Goal: Task Accomplishment & Management: Manage account settings

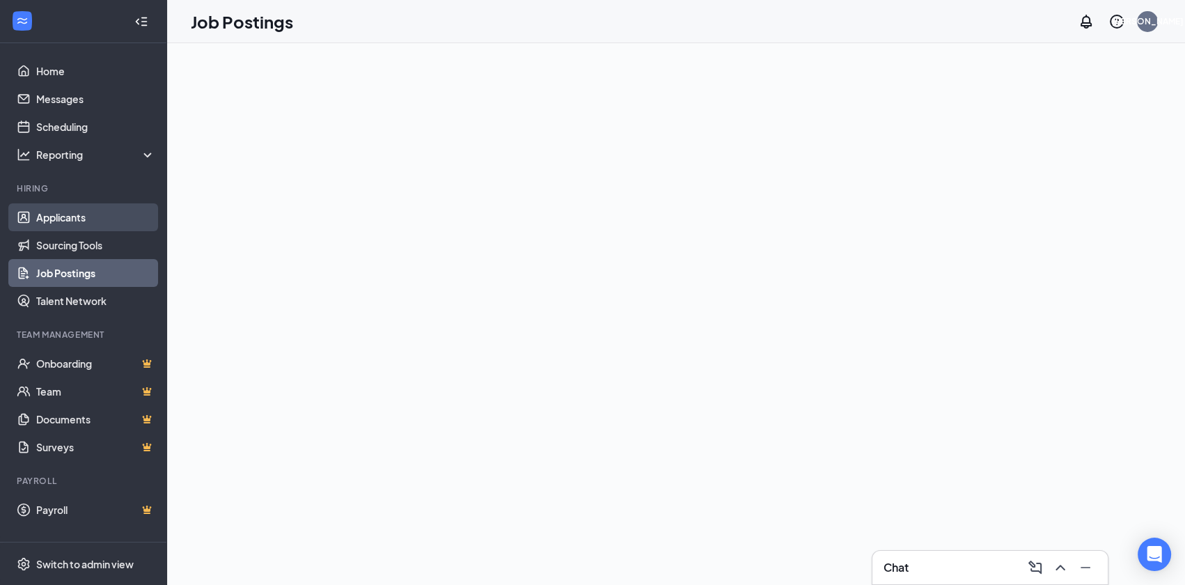
click at [85, 216] on link "Applicants" at bounding box center [95, 217] width 119 height 28
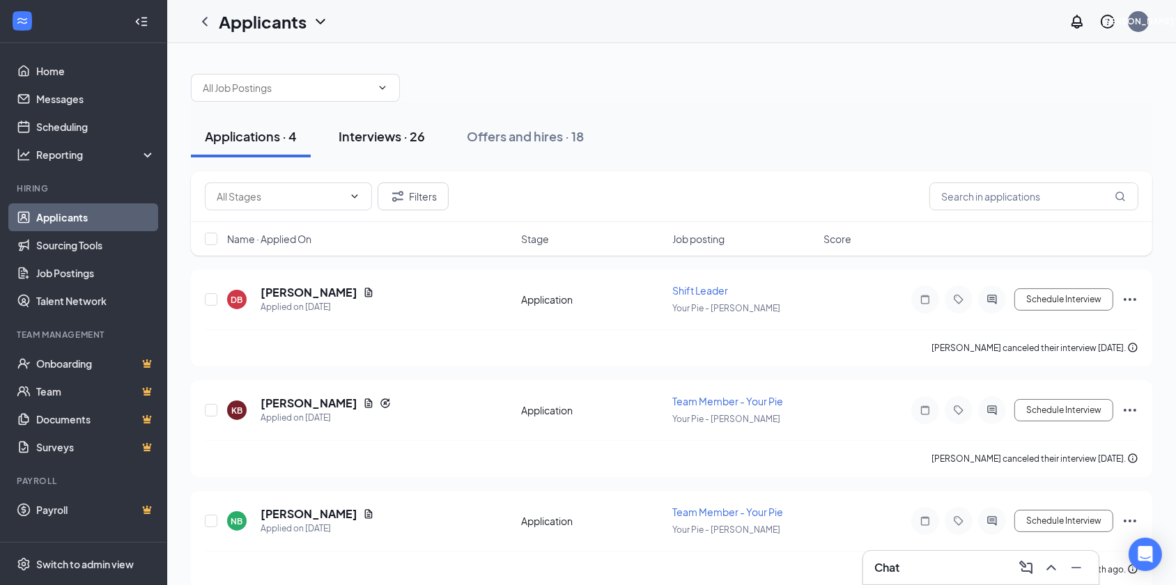
click at [405, 142] on div "Interviews · 26" at bounding box center [381, 135] width 86 height 17
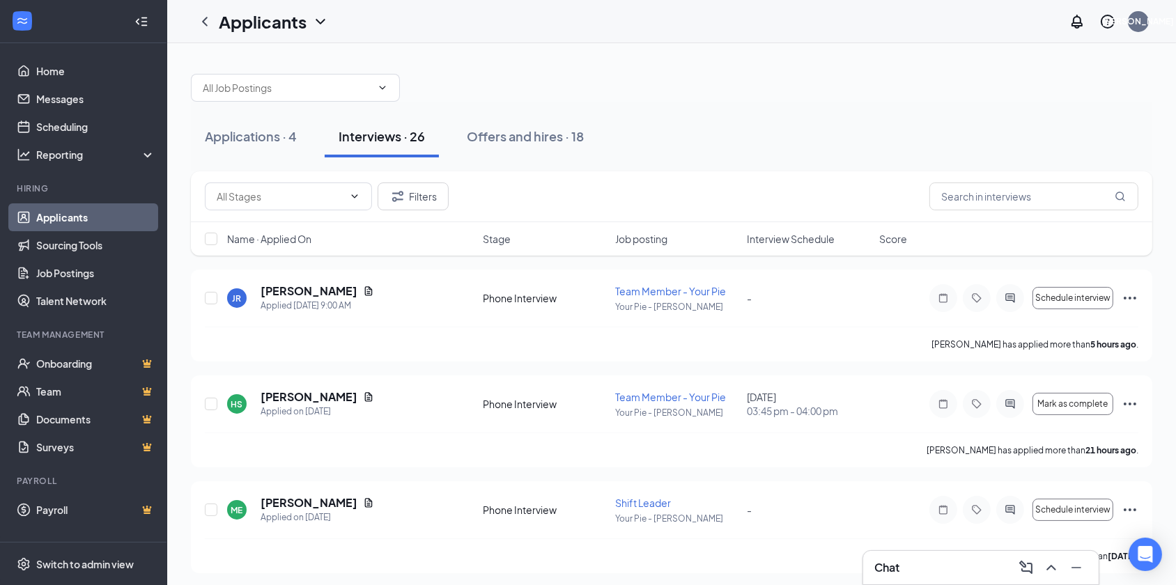
click at [790, 240] on span "Interview Schedule" at bounding box center [791, 239] width 88 height 14
click at [363, 391] on icon "Document" at bounding box center [368, 396] width 11 height 11
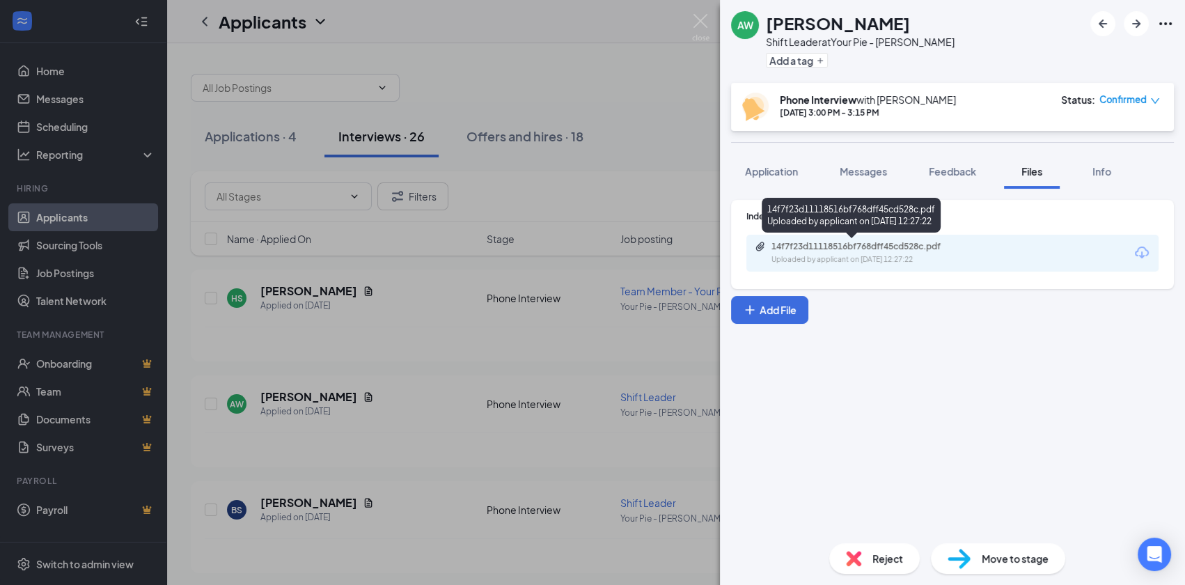
click at [854, 247] on div "14f7f23d11118516bf768dff45cd528c.pdf" at bounding box center [869, 246] width 195 height 11
click at [432, 328] on div "AW [PERSON_NAME] Shift Leader at Your Pie - [PERSON_NAME] Add a tag Phone Inter…" at bounding box center [592, 292] width 1185 height 585
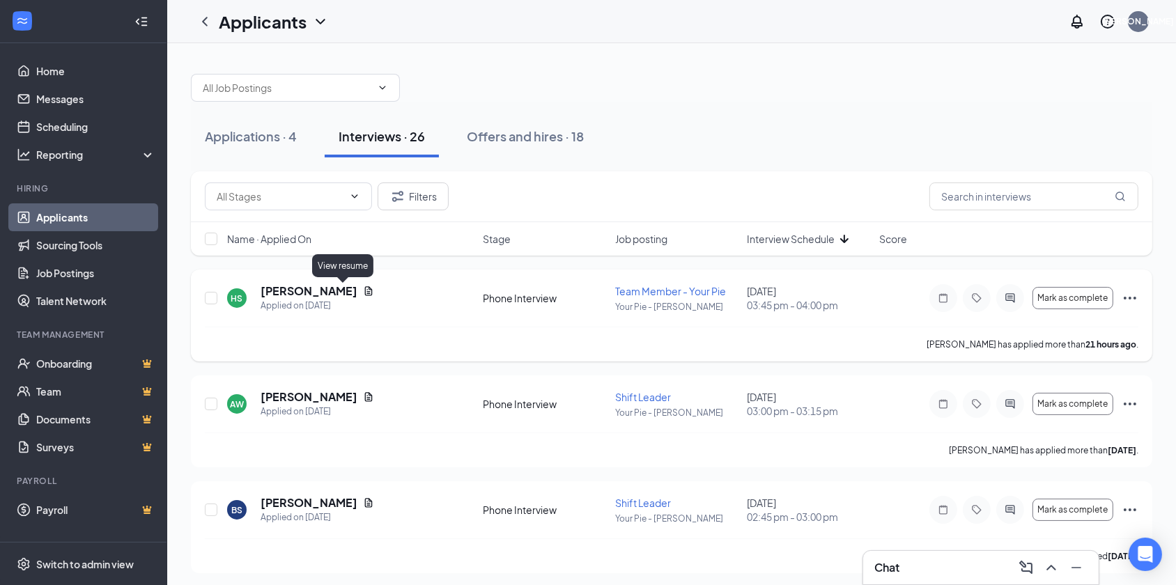
click at [363, 290] on icon "Document" at bounding box center [368, 291] width 11 height 11
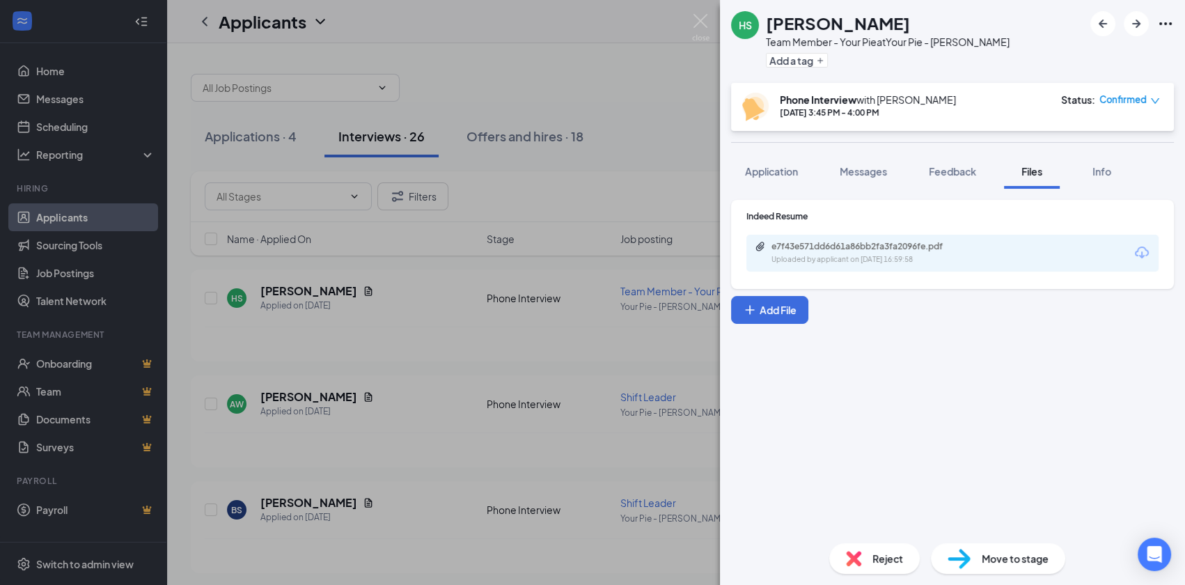
click at [830, 254] on div "Uploaded by applicant on [DATE] 16:59:58" at bounding box center [876, 259] width 209 height 11
click at [446, 343] on div "[PERSON_NAME] Team Member - Your Pie at Your Pie - [PERSON_NAME] Add a tag Phon…" at bounding box center [592, 292] width 1185 height 585
